Goal: Find contact information: Find contact information

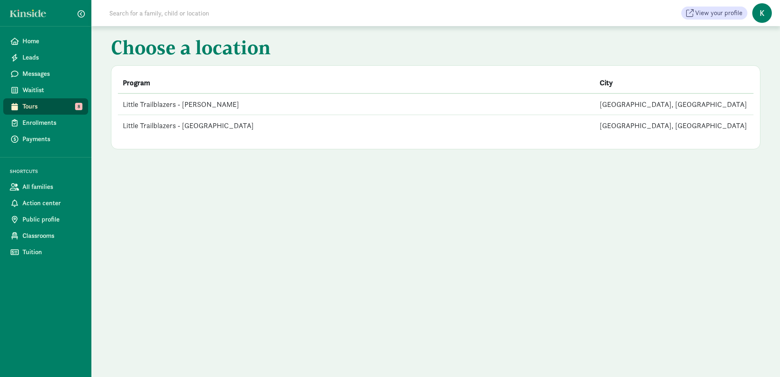
click at [191, 127] on td "Little Trailblazers - [GEOGRAPHIC_DATA]" at bounding box center [356, 125] width 477 height 21
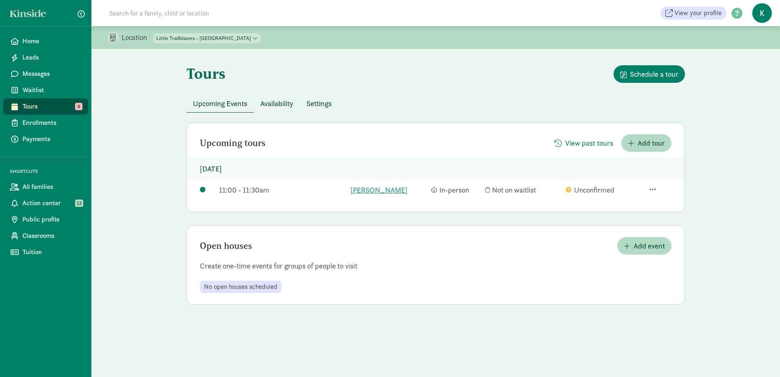
click at [259, 192] on div "11:00 - 11:30am" at bounding box center [282, 189] width 127 height 11
click at [355, 190] on link "[PERSON_NAME]" at bounding box center [389, 189] width 76 height 11
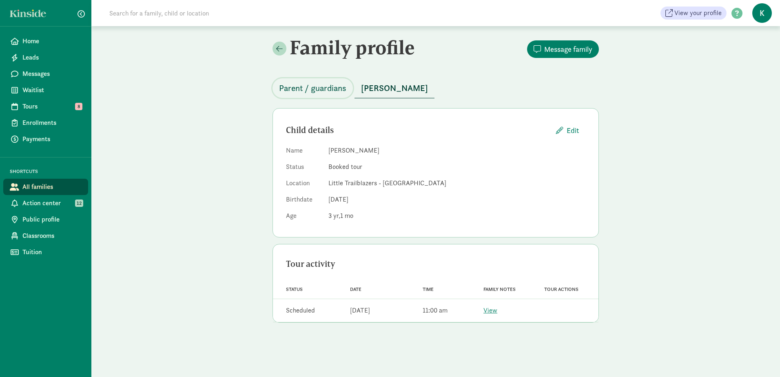
click at [324, 88] on span "Parent / guardians" at bounding box center [312, 88] width 67 height 13
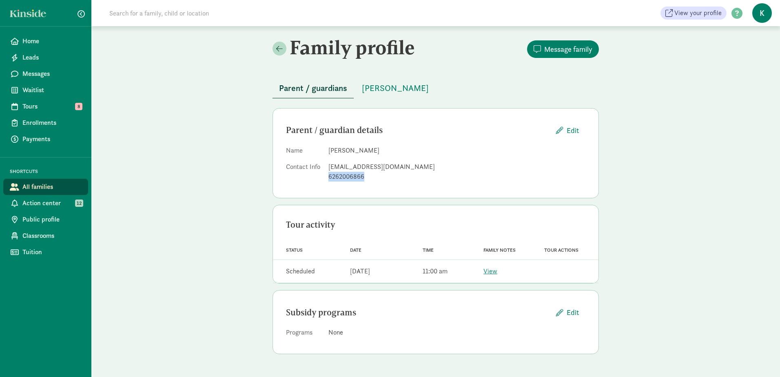
drag, startPoint x: 370, startPoint y: 177, endPoint x: 325, endPoint y: 179, distance: 44.9
click at [325, 179] on dl "Name [PERSON_NAME] Contact Info [PERSON_NAME][EMAIL_ADDRESS][DOMAIN_NAME] 62620…" at bounding box center [436, 165] width 300 height 39
drag, startPoint x: 325, startPoint y: 179, endPoint x: 399, endPoint y: 171, distance: 74.3
click at [399, 171] on div "[EMAIL_ADDRESS][DOMAIN_NAME]" at bounding box center [457, 167] width 257 height 10
drag, startPoint x: 409, startPoint y: 166, endPoint x: 329, endPoint y: 171, distance: 80.1
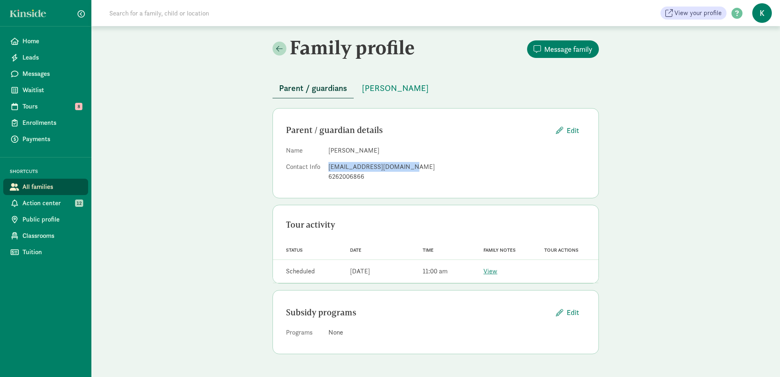
click at [329, 171] on div "[EMAIL_ADDRESS][DOMAIN_NAME]" at bounding box center [457, 167] width 257 height 10
copy div "[EMAIL_ADDRESS][DOMAIN_NAME]"
